Goal: Use online tool/utility: Utilize a website feature to perform a specific function

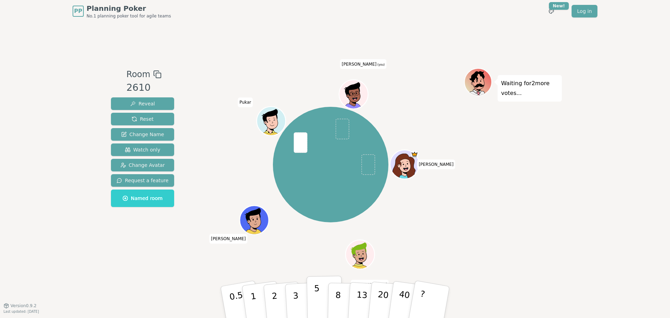
click at [317, 299] on p "5" at bounding box center [317, 302] width 6 height 38
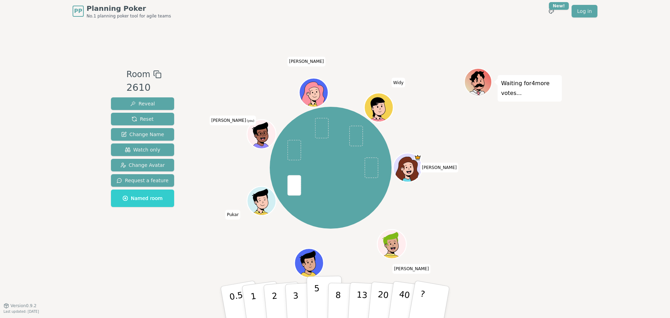
click at [319, 302] on button "5" at bounding box center [325, 302] width 36 height 53
click at [303, 298] on button "3" at bounding box center [304, 302] width 38 height 54
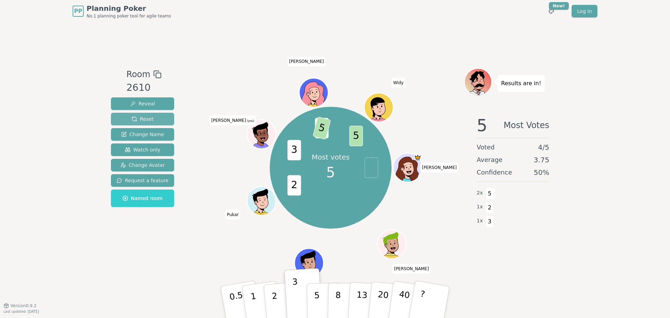
click at [150, 119] on span "Reset" at bounding box center [143, 119] width 22 height 7
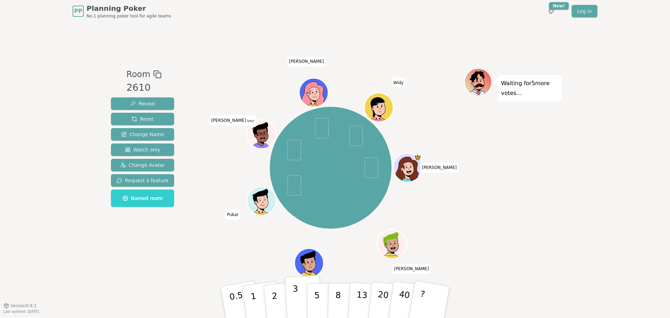
click at [298, 296] on button "3" at bounding box center [304, 302] width 38 height 54
click at [296, 299] on p "3" at bounding box center [296, 303] width 8 height 38
click at [337, 302] on p "8" at bounding box center [338, 302] width 6 height 38
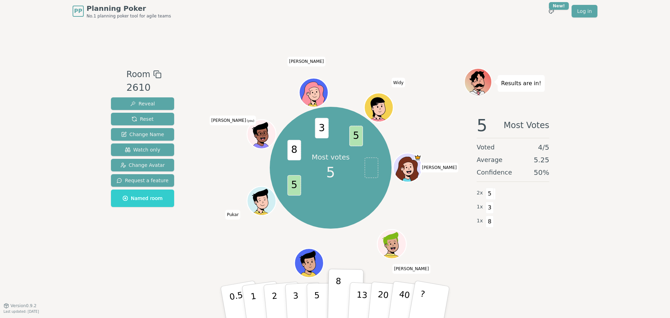
click at [537, 243] on div "5 Most Votes Voted 4 / 5 Average 5.25 Confidence 50 % 2 x 5 1 x 3 1 x 8" at bounding box center [513, 180] width 98 height 140
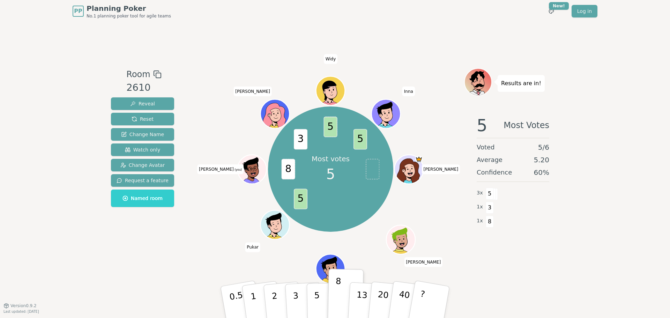
click at [575, 225] on div "PP Planning Poker No.1 planning poker tool for agile teams Toggle theme New! Lo…" at bounding box center [335, 159] width 670 height 318
